Goal: Use online tool/utility: Utilize a website feature to perform a specific function

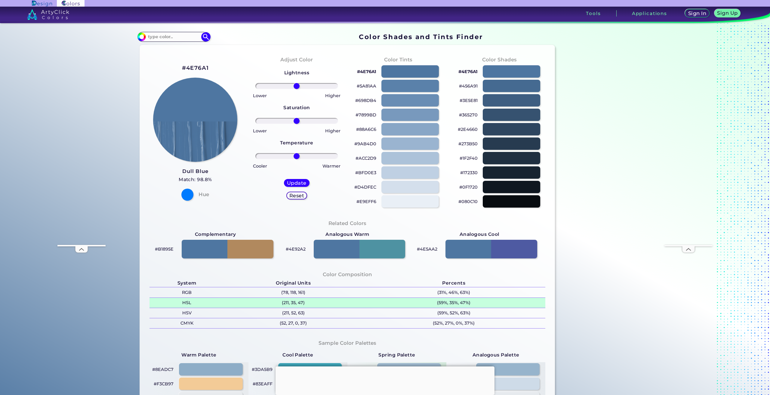
scroll to position [30, 0]
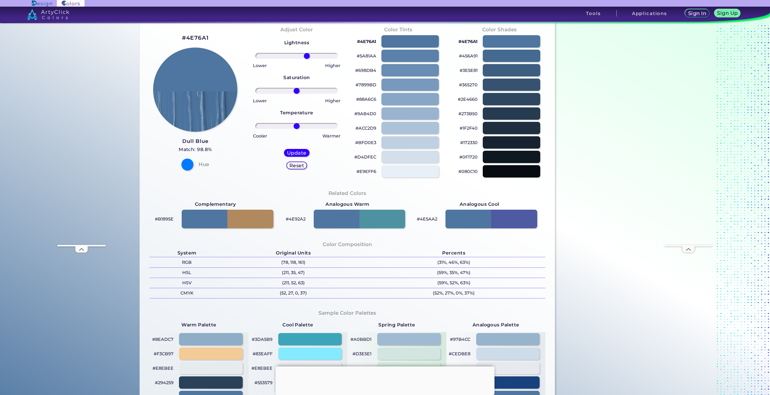
click at [305, 56] on input "range" at bounding box center [296, 56] width 83 height 6
click at [294, 56] on input "range" at bounding box center [296, 56] width 83 height 6
click at [288, 55] on input "range" at bounding box center [296, 56] width 83 height 6
click at [283, 54] on input "range" at bounding box center [296, 56] width 83 height 6
type input "-40"
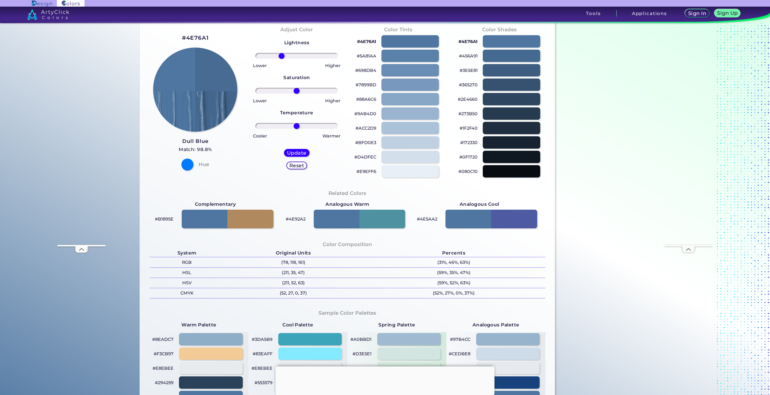
click at [280, 54] on input "range" at bounding box center [296, 56] width 83 height 6
click at [295, 151] on h5 "Update" at bounding box center [297, 153] width 18 height 5
type input "#45688e"
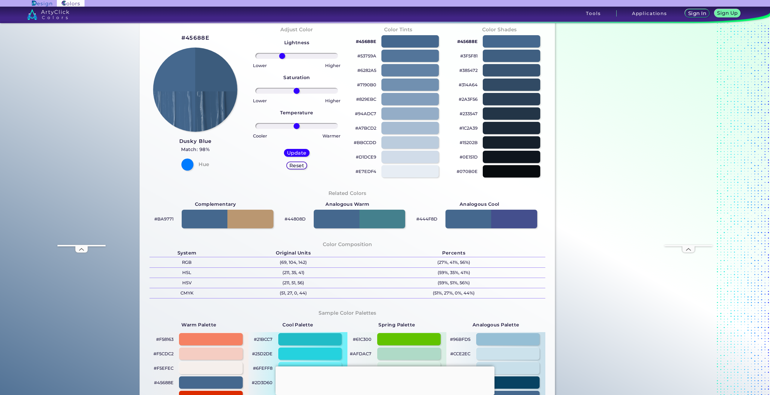
click at [281, 58] on input "range" at bounding box center [296, 56] width 83 height 6
type input "-47"
click at [277, 56] on input "range" at bounding box center [296, 56] width 83 height 6
click at [294, 154] on h5 "Update" at bounding box center [297, 153] width 18 height 5
type input "#3a5979"
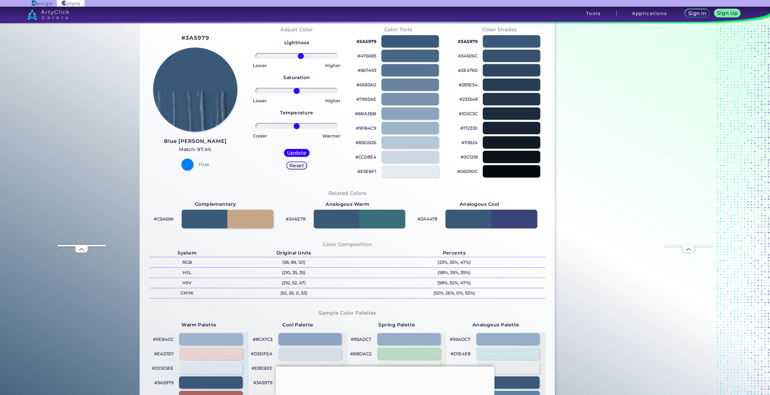
click at [299, 56] on input "range" at bounding box center [296, 56] width 83 height 6
type input "27"
click at [306, 56] on input "range" at bounding box center [296, 56] width 83 height 6
click at [303, 55] on input "range" at bounding box center [296, 56] width 83 height 6
click at [294, 151] on h5 "Update" at bounding box center [297, 153] width 18 height 5
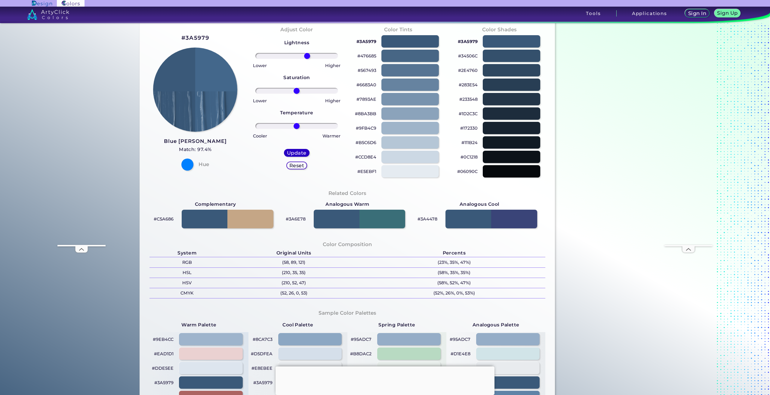
type input "#43678b"
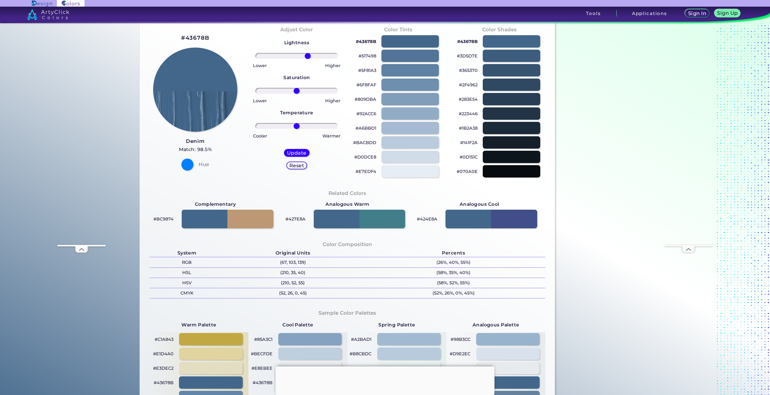
type input "29"
click at [306, 58] on input "range" at bounding box center [296, 56] width 83 height 6
click at [300, 153] on h5 "Update" at bounding box center [297, 153] width 18 height 5
type input "#4b739c"
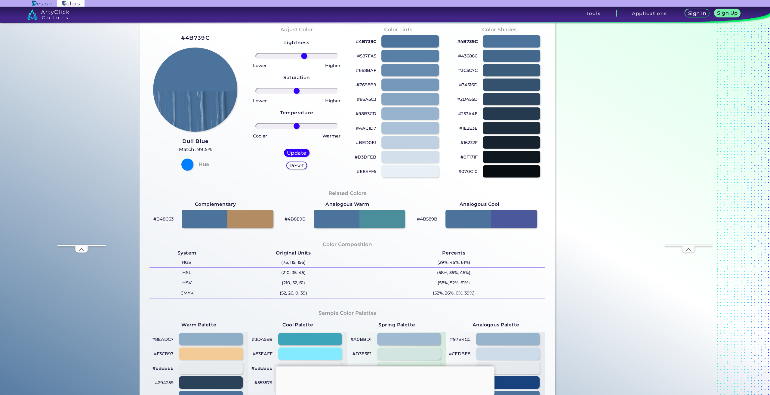
type input "19"
click at [303, 56] on input "range" at bounding box center [296, 56] width 83 height 6
click at [291, 151] on h5 "Update" at bounding box center [297, 152] width 18 height 5
type input "#507ba6"
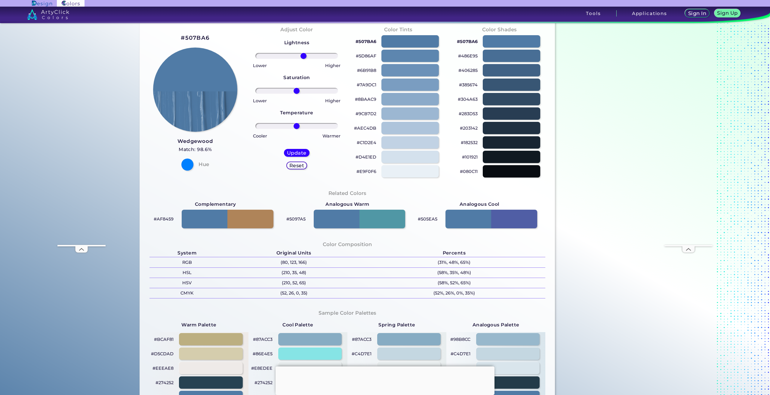
click at [302, 54] on input "range" at bounding box center [296, 56] width 83 height 6
click at [306, 55] on input "range" at bounding box center [296, 56] width 83 height 6
type input "39"
click at [310, 55] on input "range" at bounding box center [296, 56] width 83 height 6
click at [291, 150] on h5 "Update" at bounding box center [296, 152] width 19 height 5
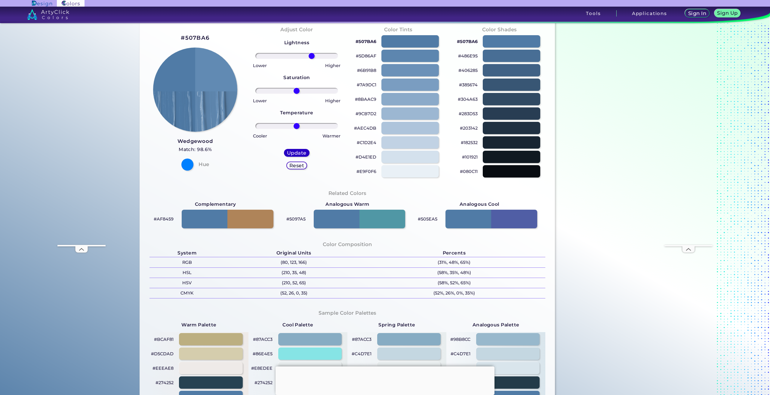
type input "#618ab3"
type input "0"
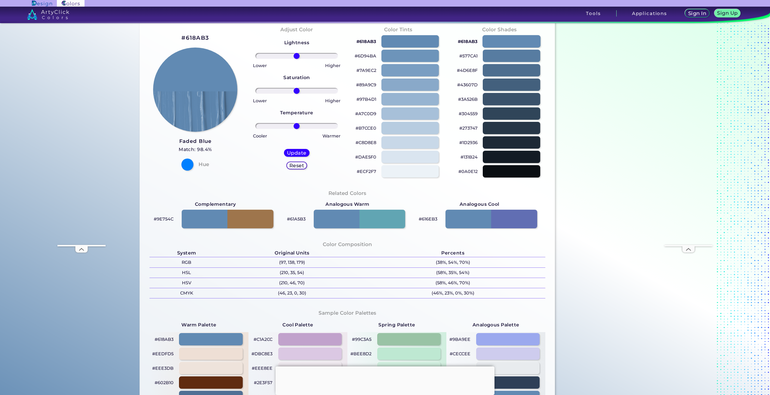
click at [503, 41] on div at bounding box center [511, 41] width 58 height 12
click at [429, 44] on div at bounding box center [410, 41] width 58 height 12
click at [410, 54] on div at bounding box center [410, 56] width 58 height 12
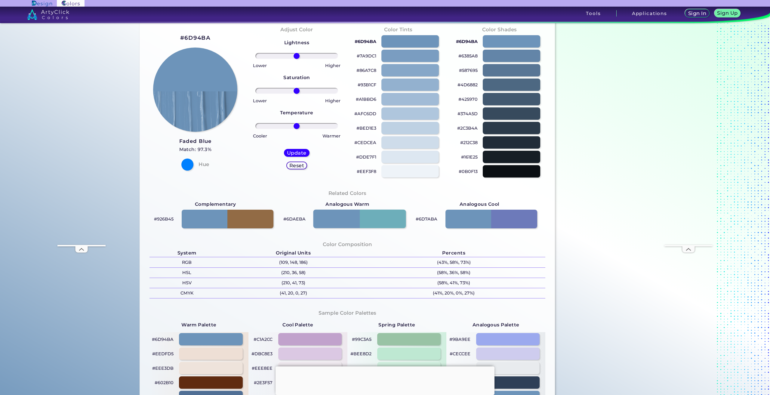
click at [336, 223] on div at bounding box center [359, 219] width 93 height 19
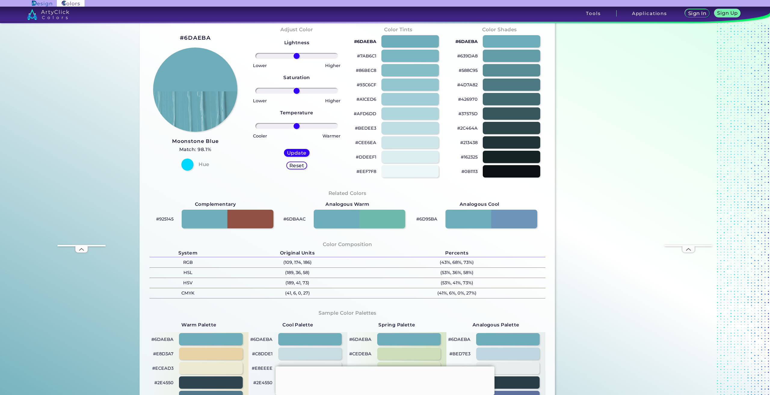
click at [299, 164] on h5 "Reset" at bounding box center [297, 165] width 14 height 5
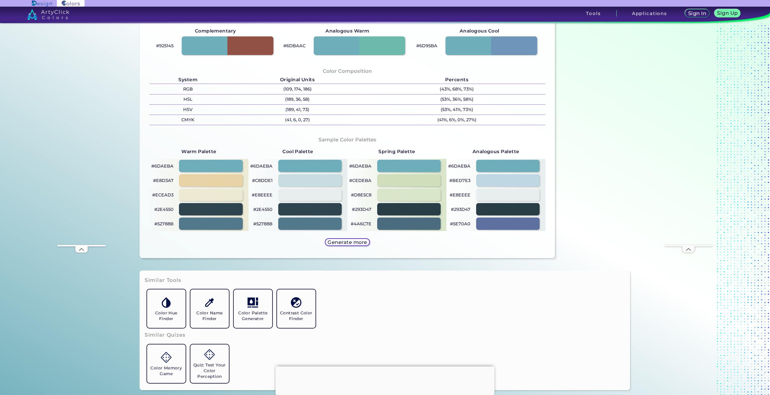
scroll to position [211, 0]
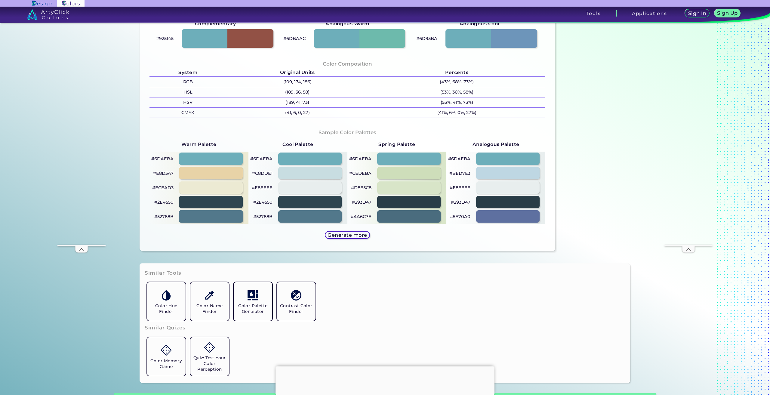
click at [216, 214] on div at bounding box center [211, 216] width 64 height 12
type input "#52788b"
